Goal: Navigation & Orientation: Find specific page/section

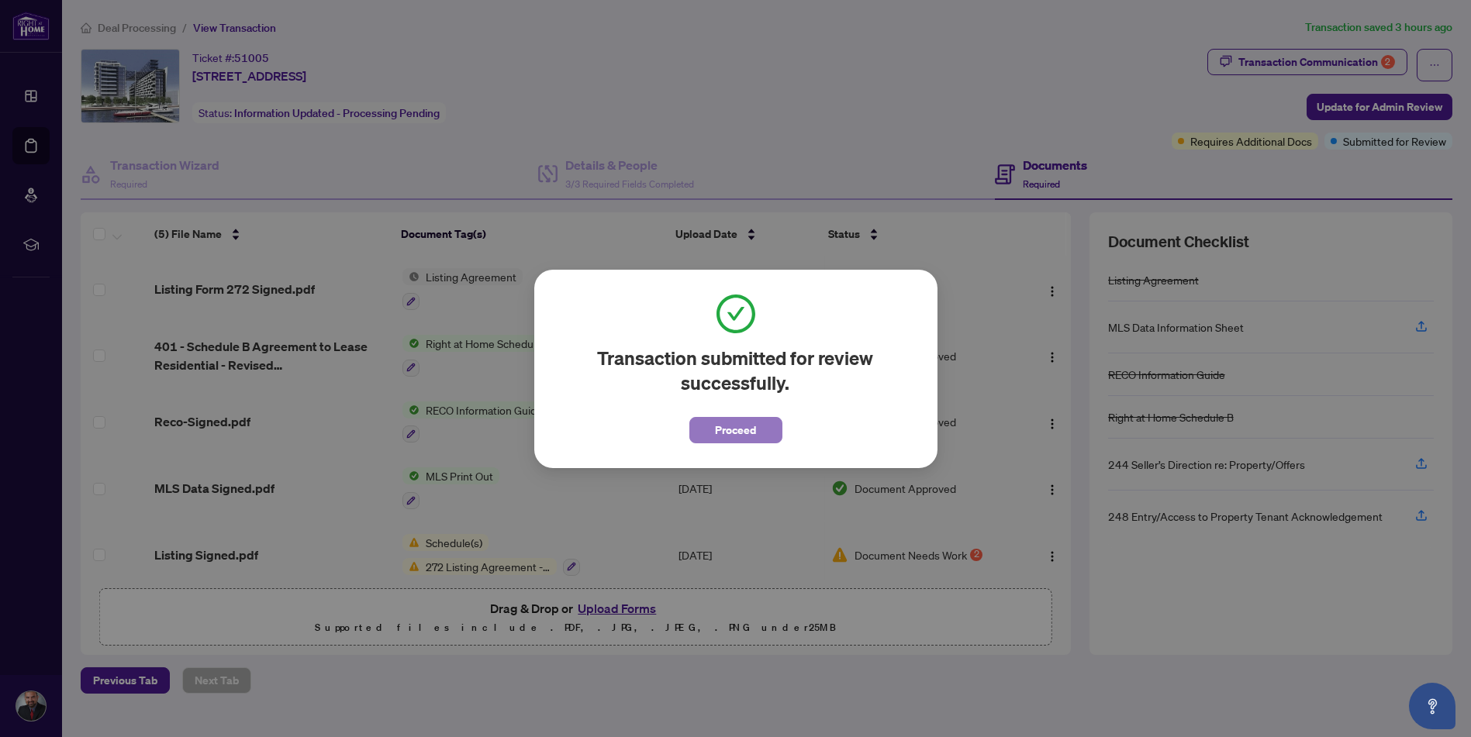
click at [748, 427] on span "Proceed" at bounding box center [735, 430] width 41 height 25
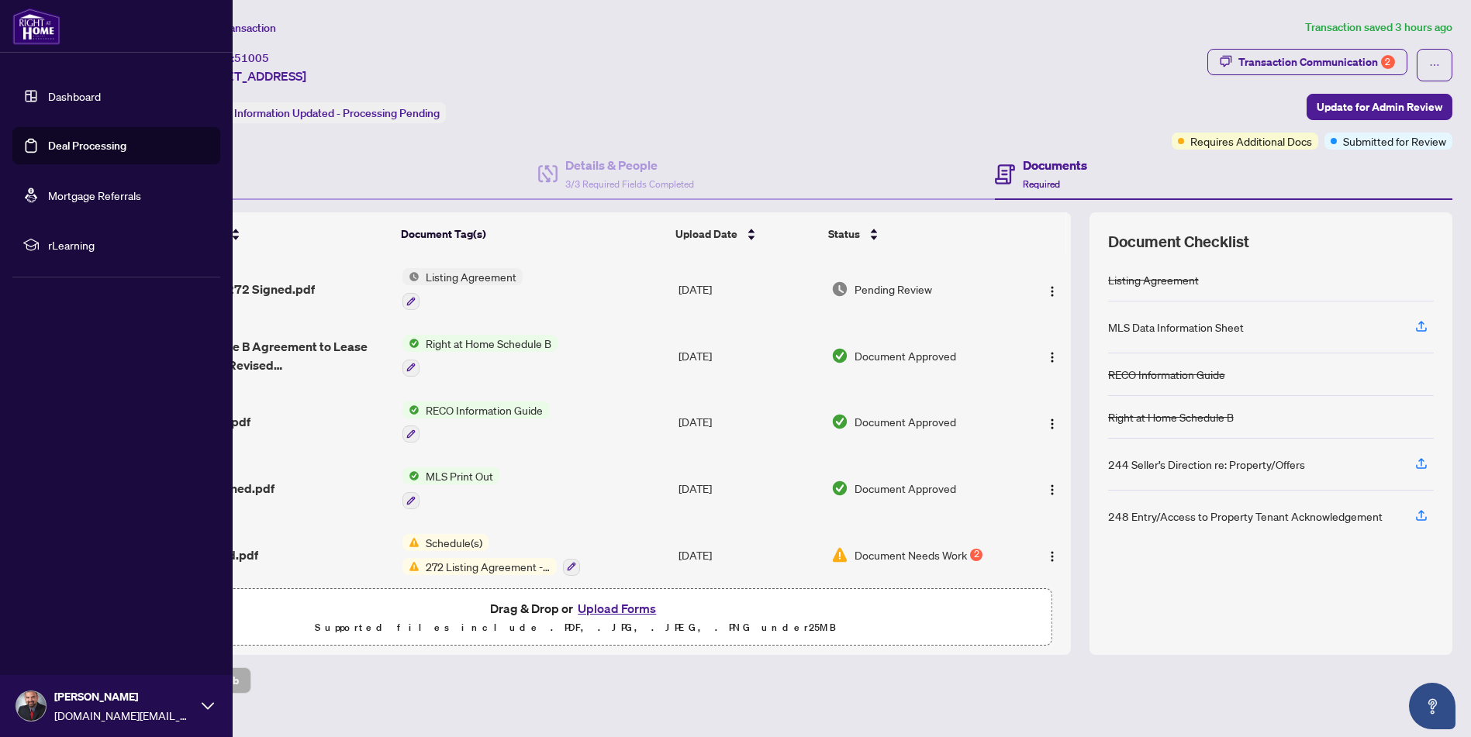
click at [48, 142] on link "Deal Processing" at bounding box center [87, 146] width 78 height 14
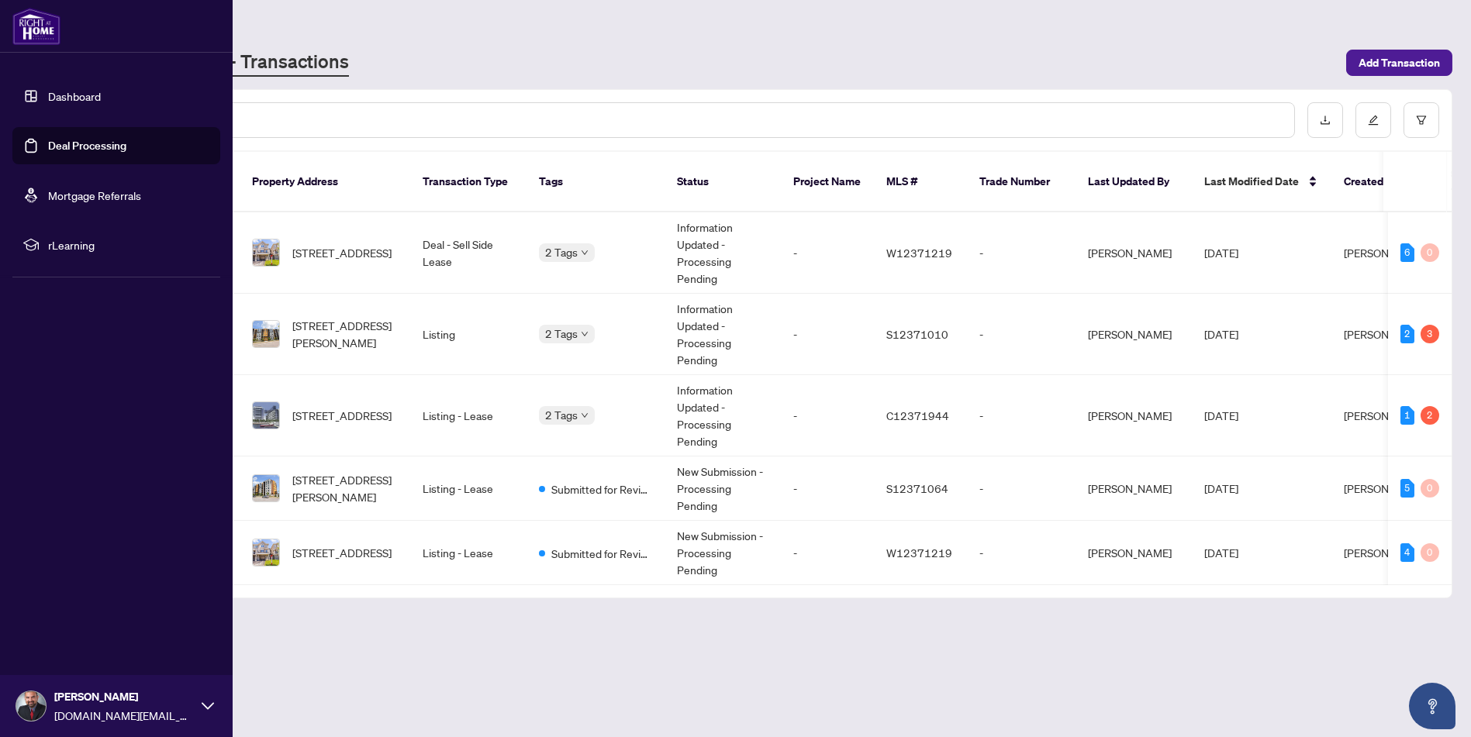
click at [48, 90] on link "Dashboard" at bounding box center [74, 96] width 53 height 14
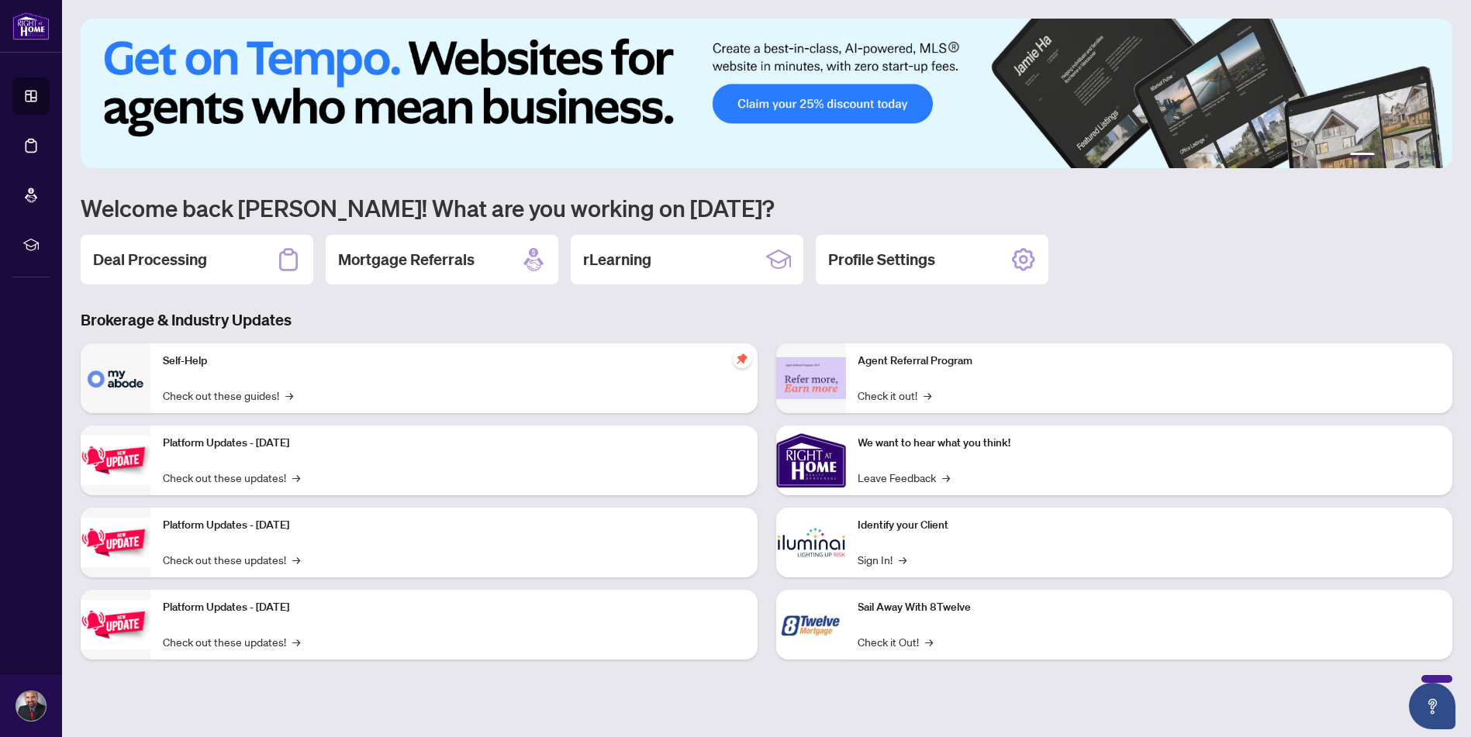
click at [190, 364] on p "Self-Help" at bounding box center [454, 361] width 582 height 17
click at [248, 395] on link "Check out these guides! →" at bounding box center [228, 395] width 130 height 17
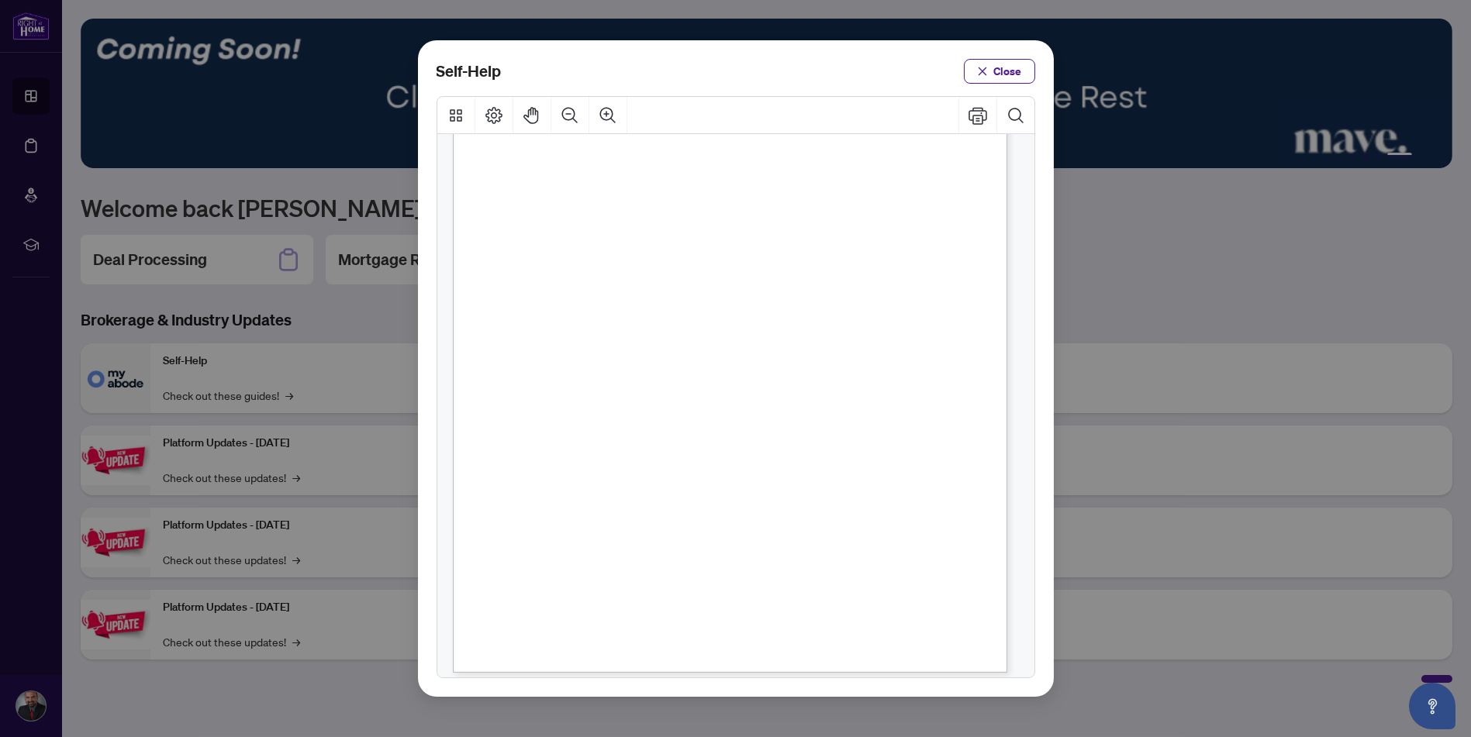
scroll to position [941, 0]
click at [1014, 76] on span "Close" at bounding box center [1008, 71] width 28 height 25
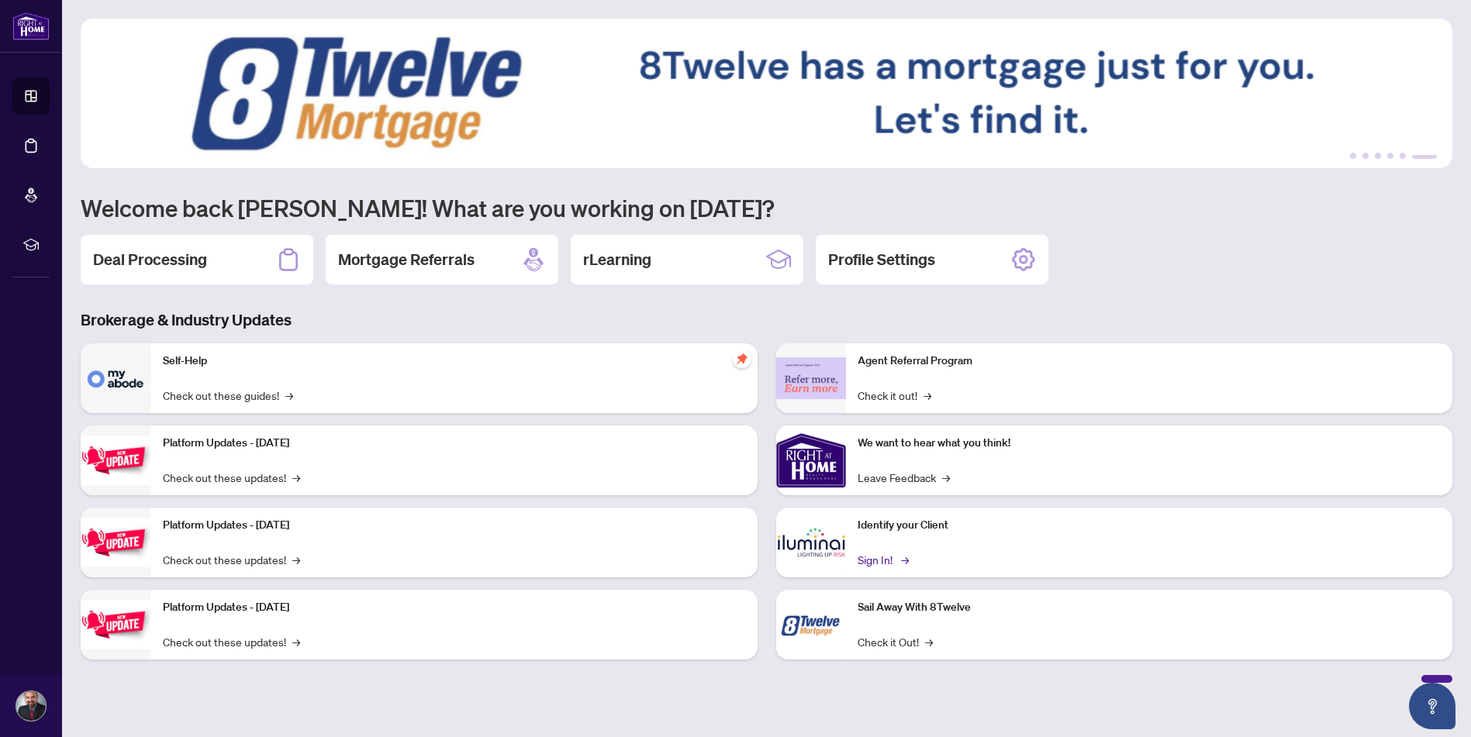
click at [877, 554] on link "Sign In! →" at bounding box center [882, 559] width 49 height 17
